Goal: Information Seeking & Learning: Learn about a topic

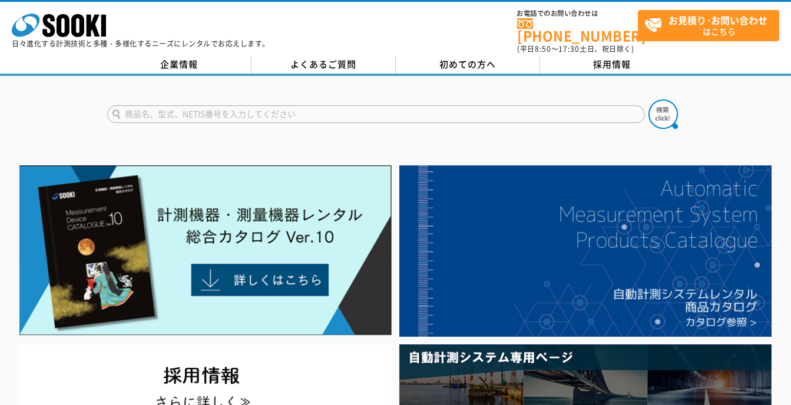
click at [375, 105] on input "text" at bounding box center [375, 114] width 537 height 18
type input "照度"
click at [648, 99] on button at bounding box center [662, 113] width 29 height 29
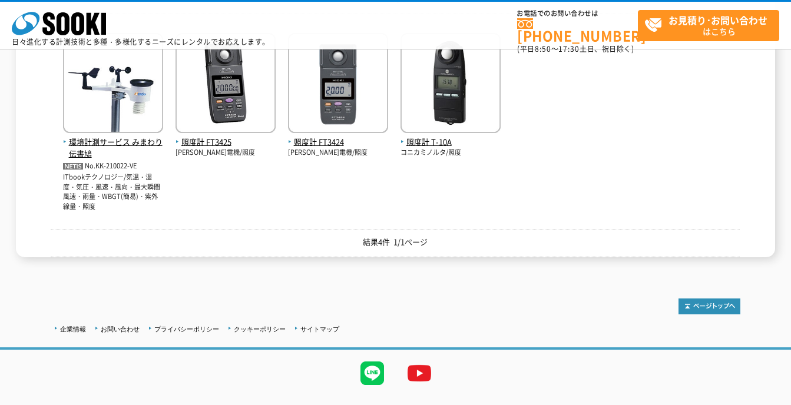
scroll to position [118, 0]
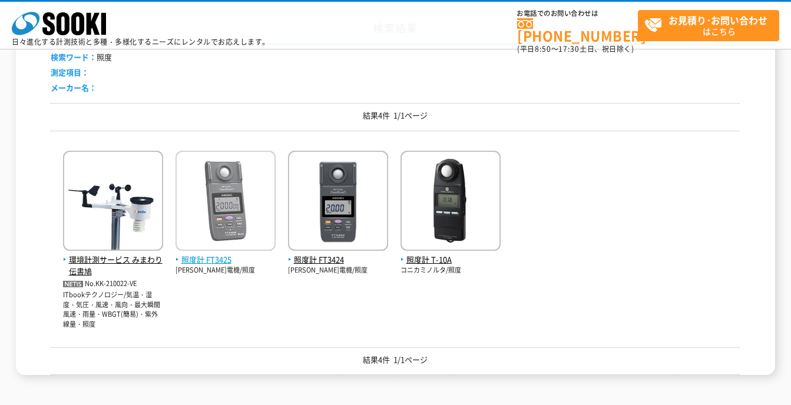
click at [210, 257] on span "照度計 FT3425" at bounding box center [225, 260] width 100 height 12
click at [763, 280] on div "検索結果 検索ワード： 照度 測定項目： メーカー名： 結果4件 1/1ページ 環境計測サービス みまわり伝書鳩 No.KK-210022-VE ITbook…" at bounding box center [395, 195] width 759 height 362
click at [690, 208] on div "環境計測サービス みまわり伝書鳩 No.KK-210022-VE ITbookテクノロジー/気温・湿度・気圧・風速・風向・最大瞬間風速・雨量・WBGT(簡易)…" at bounding box center [395, 235] width 689 height 190
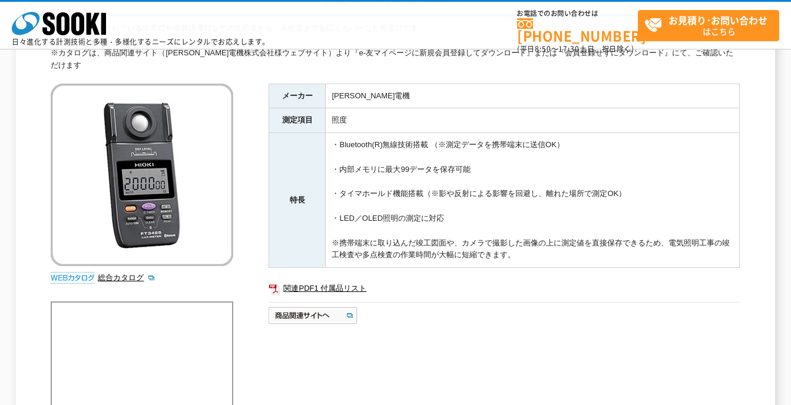
scroll to position [235, 0]
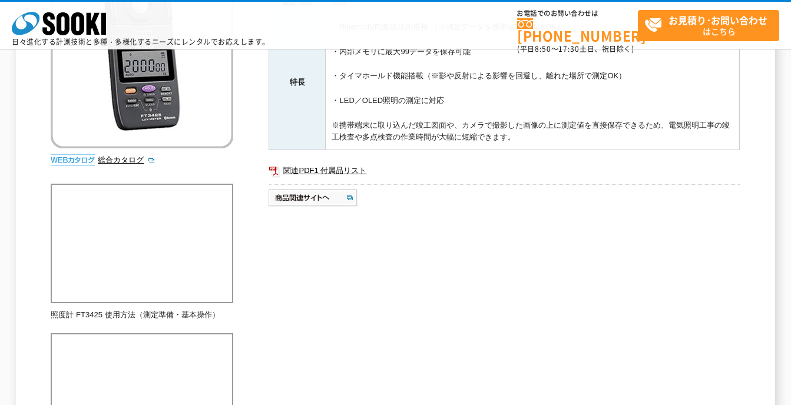
click at [15, 1] on div "株式会社 ソーキ spMenu 日々進化する計測技術と多種・多様化するニーズにレンタルでお応えします。 お電話でのお問い合わせは [PHONE_NUMBER]…" at bounding box center [395, 24] width 791 height 49
